Goal: Navigation & Orientation: Understand site structure

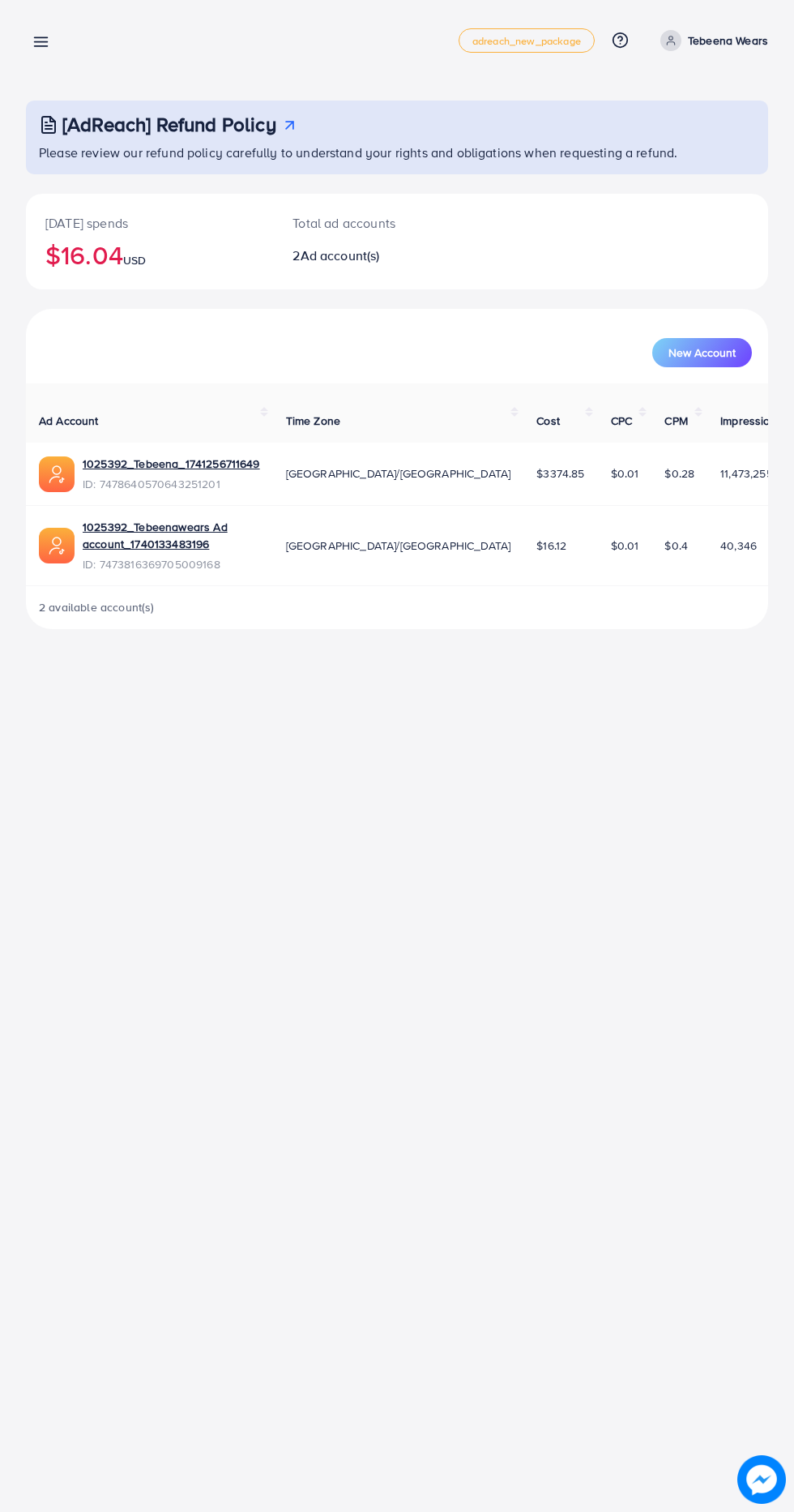
click at [38, 40] on icon at bounding box center [40, 41] width 17 height 17
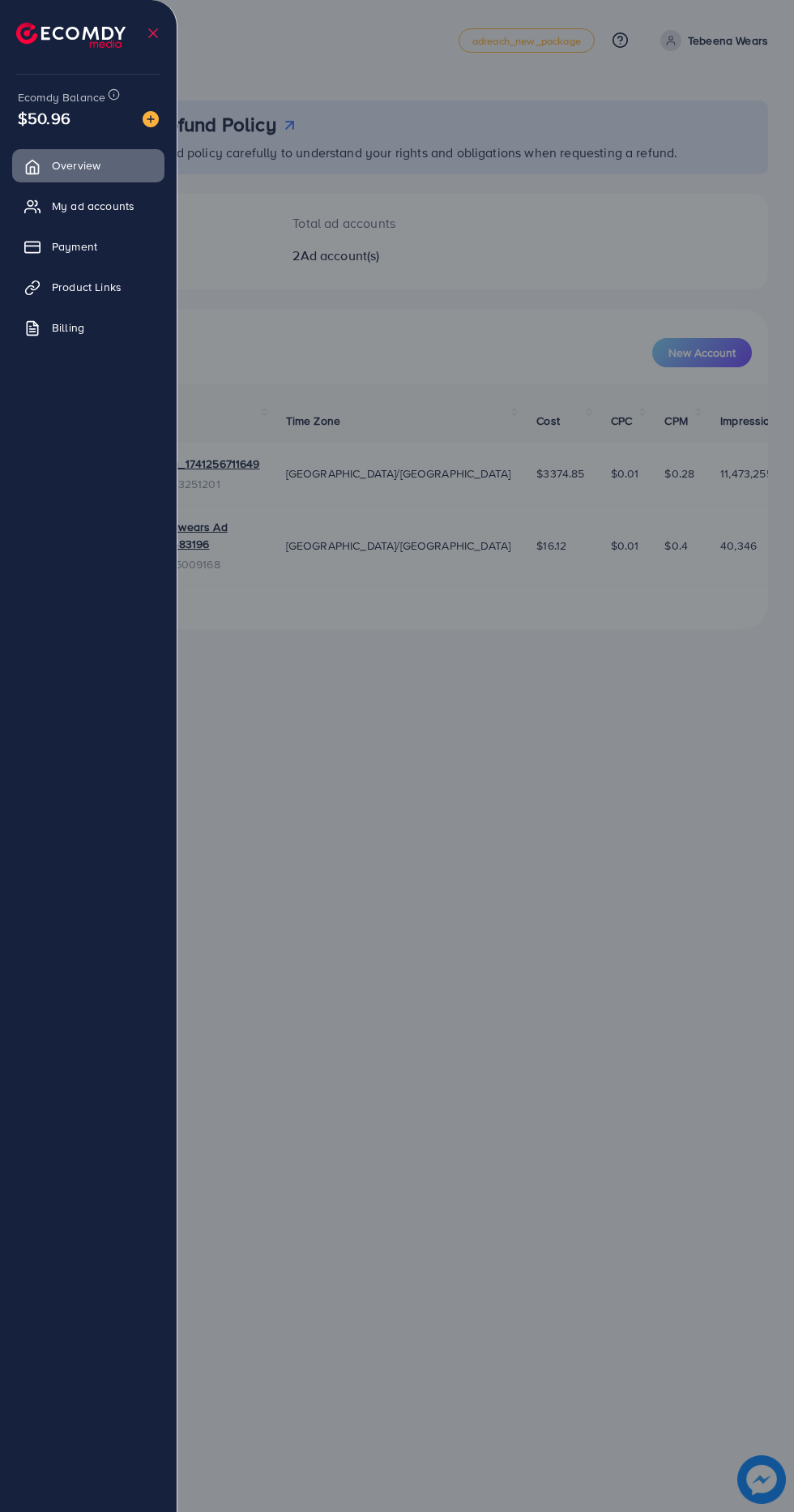
click at [314, 858] on div at bounding box center [397, 907] width 794 height 1814
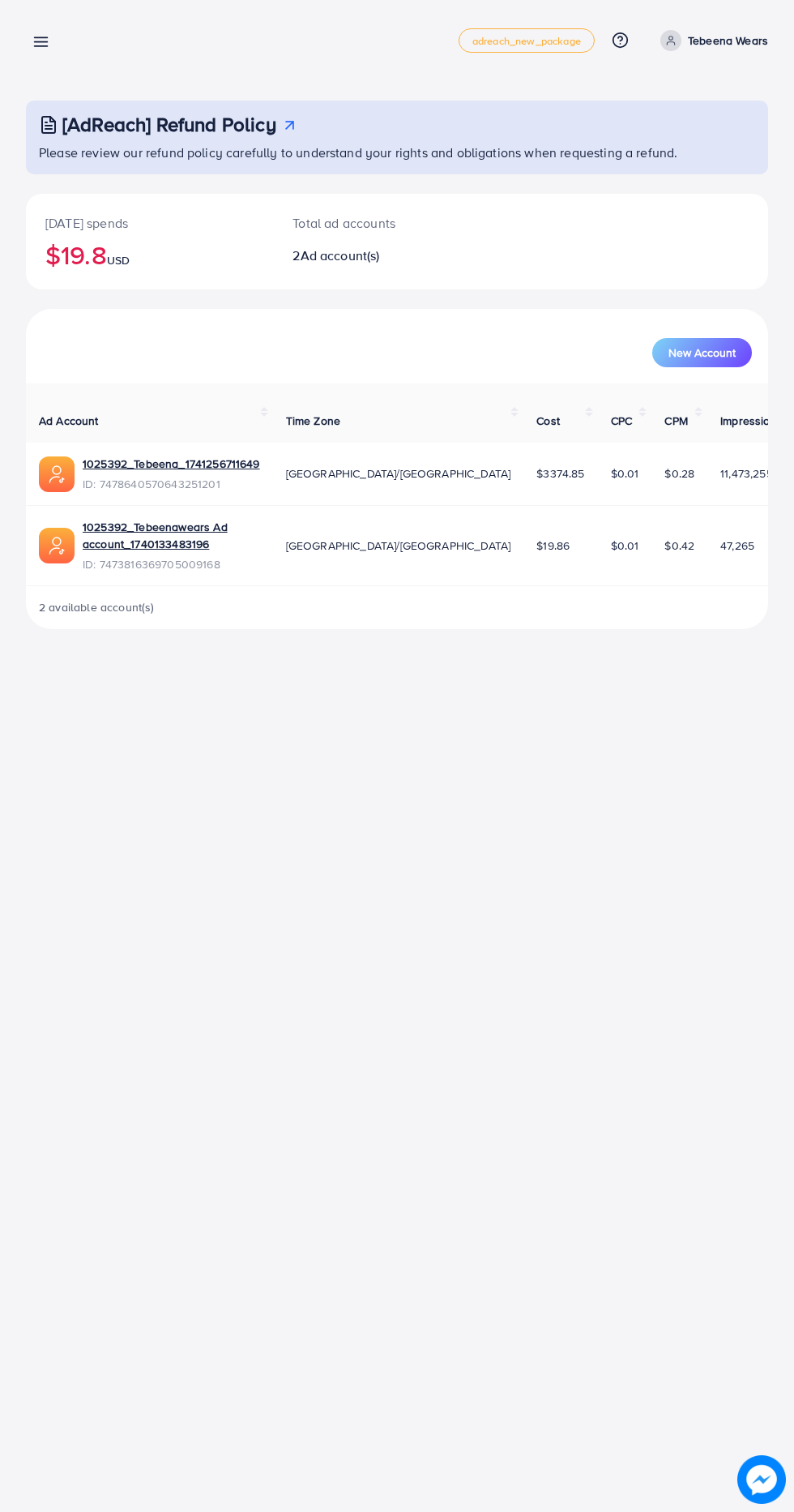
click at [38, 40] on icon at bounding box center [40, 41] width 17 height 17
